Goal: Check status: Check status

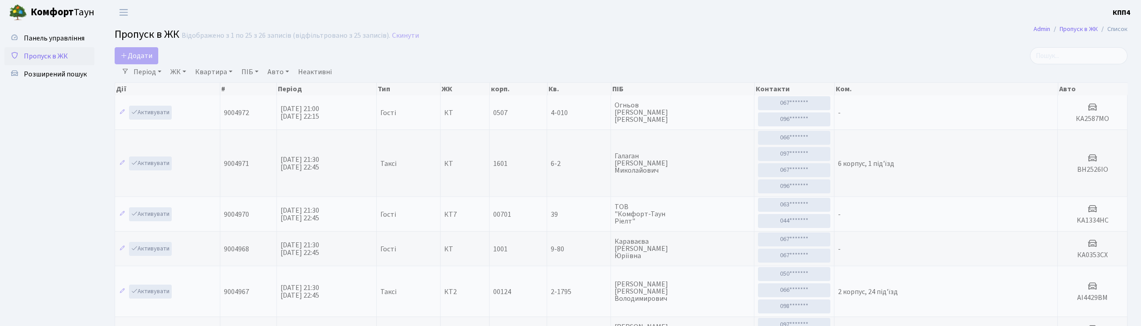
select select "25"
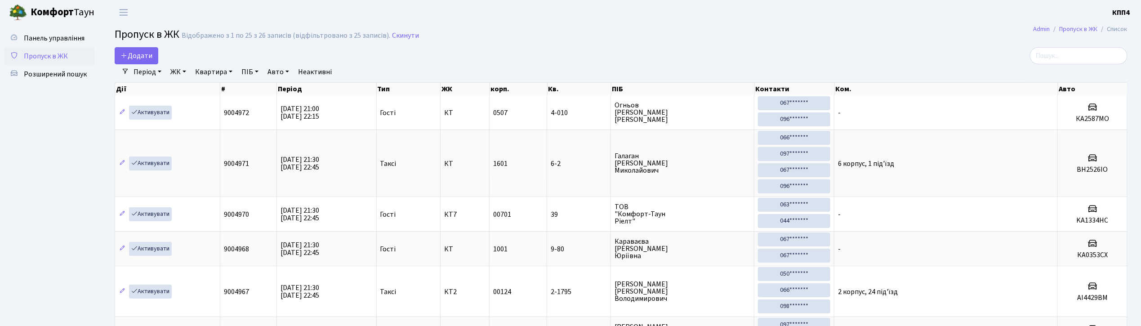
click at [38, 53] on span "Пропуск в ЖК" at bounding box center [46, 56] width 44 height 10
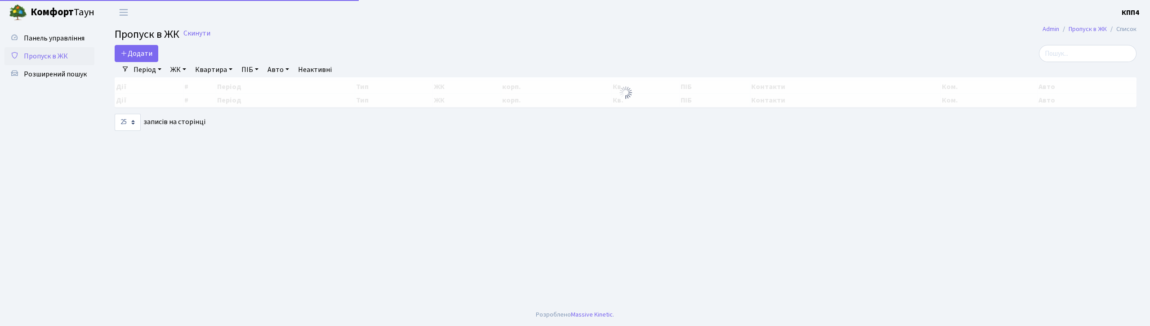
select select "25"
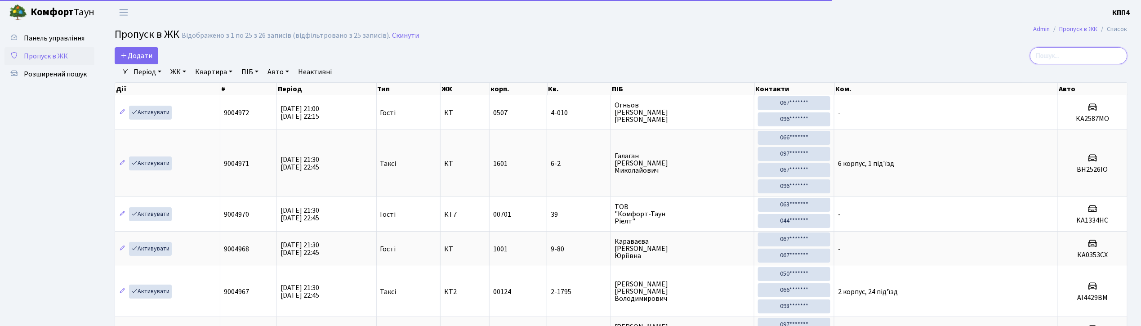
click at [1078, 54] on input "search" at bounding box center [1079, 55] width 98 height 17
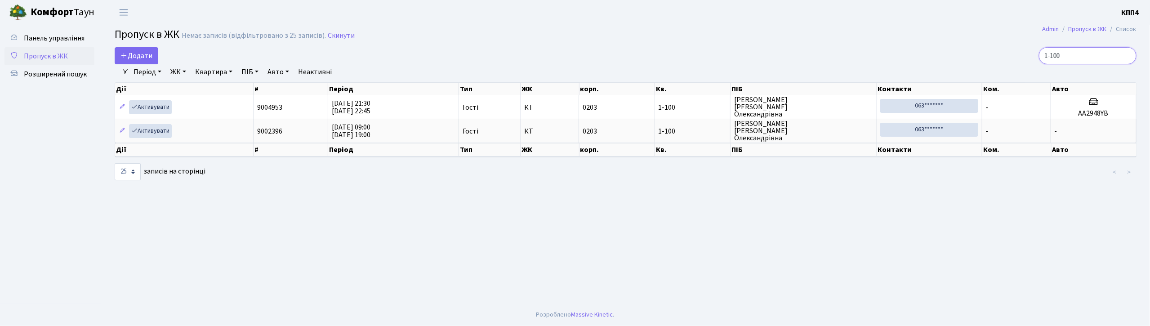
type input "1-100"
click at [43, 51] on span "Пропуск в ЖК" at bounding box center [46, 56] width 44 height 10
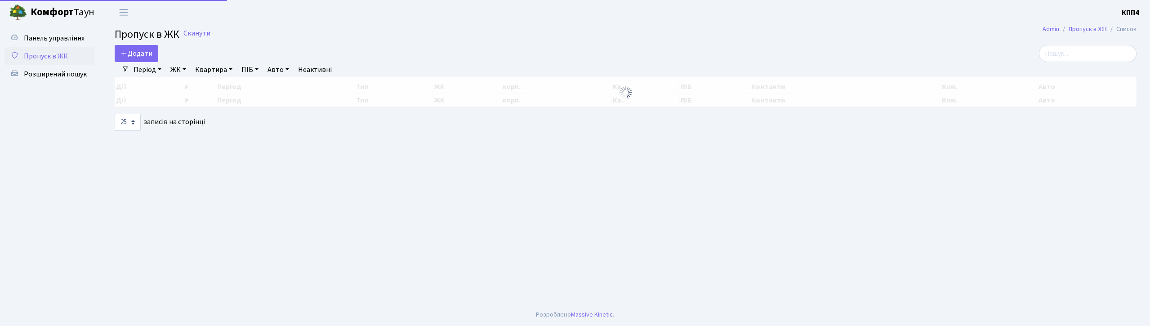
select select "25"
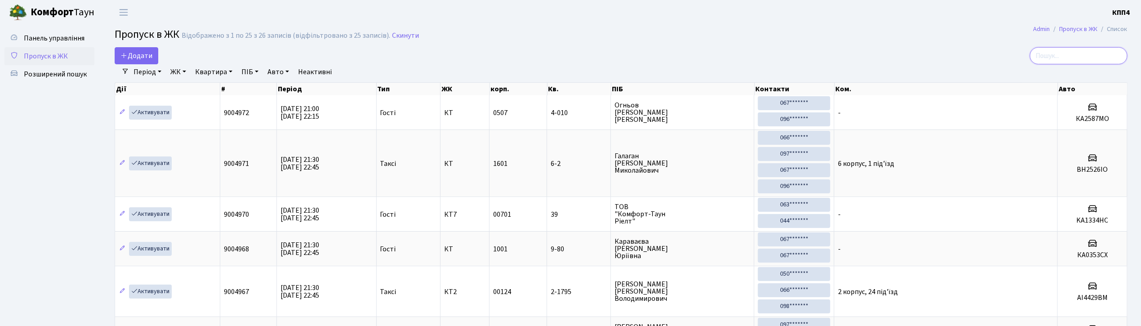
click at [1067, 58] on input "search" at bounding box center [1079, 55] width 98 height 17
